Goal: Transaction & Acquisition: Download file/media

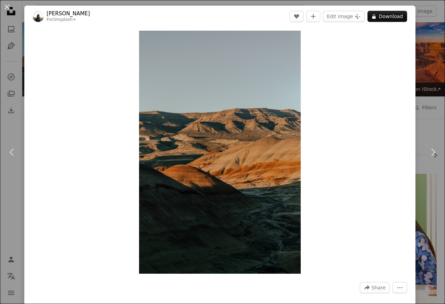
scroll to position [250, 0]
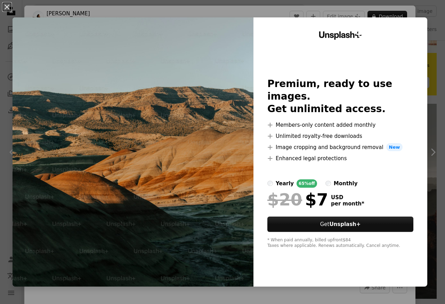
click at [383, 17] on div "Unsplash+ Premium, ready to use images. Get unlimited access. A plus sign Membe…" at bounding box center [341, 151] width 174 height 269
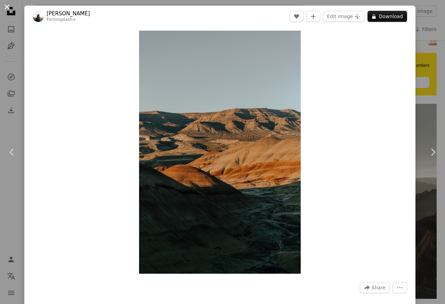
click at [7, 11] on button "An X shape" at bounding box center [7, 7] width 8 height 8
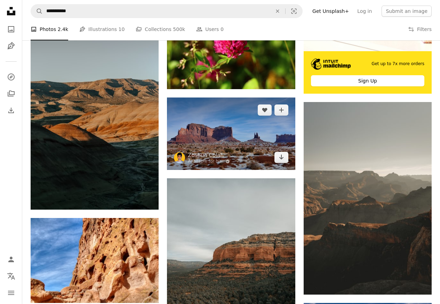
click at [217, 137] on img at bounding box center [231, 133] width 128 height 72
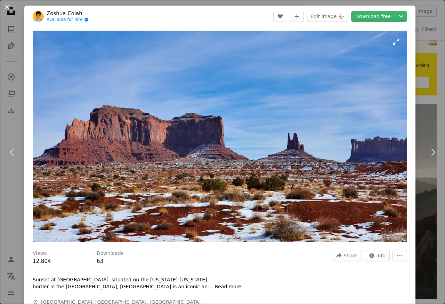
click at [282, 148] on img "Zoom in on this image" at bounding box center [220, 136] width 375 height 211
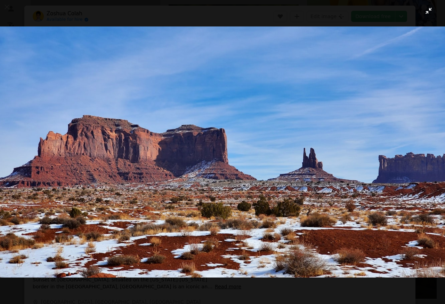
click at [424, 12] on button "Zoom out on this image" at bounding box center [223, 152] width 446 height 304
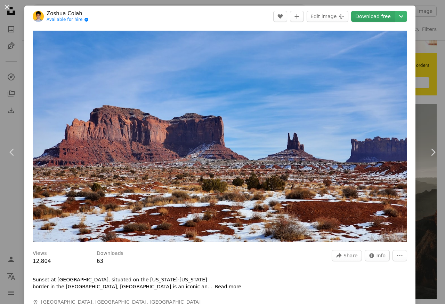
click at [368, 17] on link "Download free" at bounding box center [373, 16] width 44 height 11
